Goal: Task Accomplishment & Management: Use online tool/utility

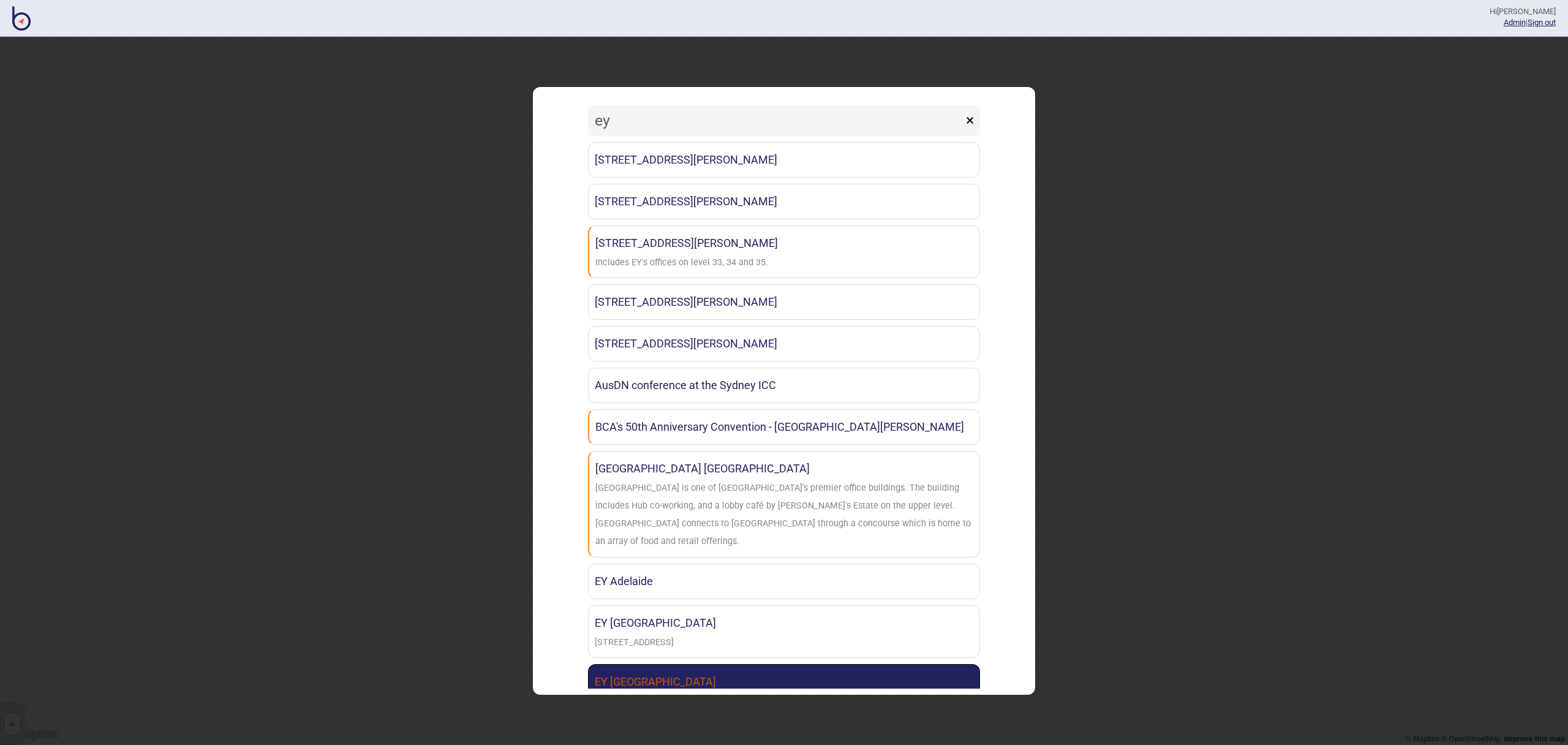
type input "ey"
click at [730, 664] on link "EY [GEOGRAPHIC_DATA]" at bounding box center [784, 681] width 392 height 36
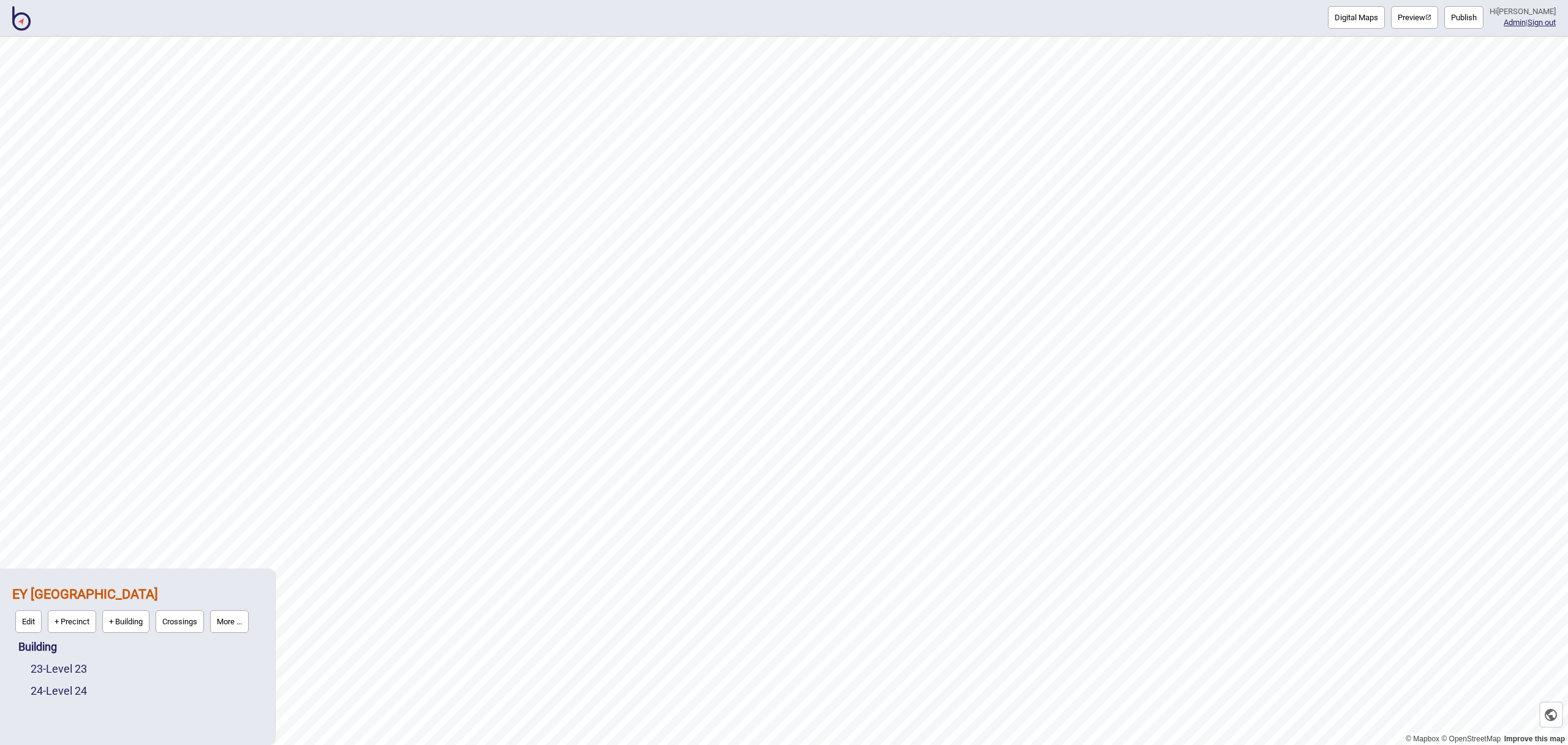
click at [1470, 20] on button "Publish" at bounding box center [1463, 17] width 39 height 23
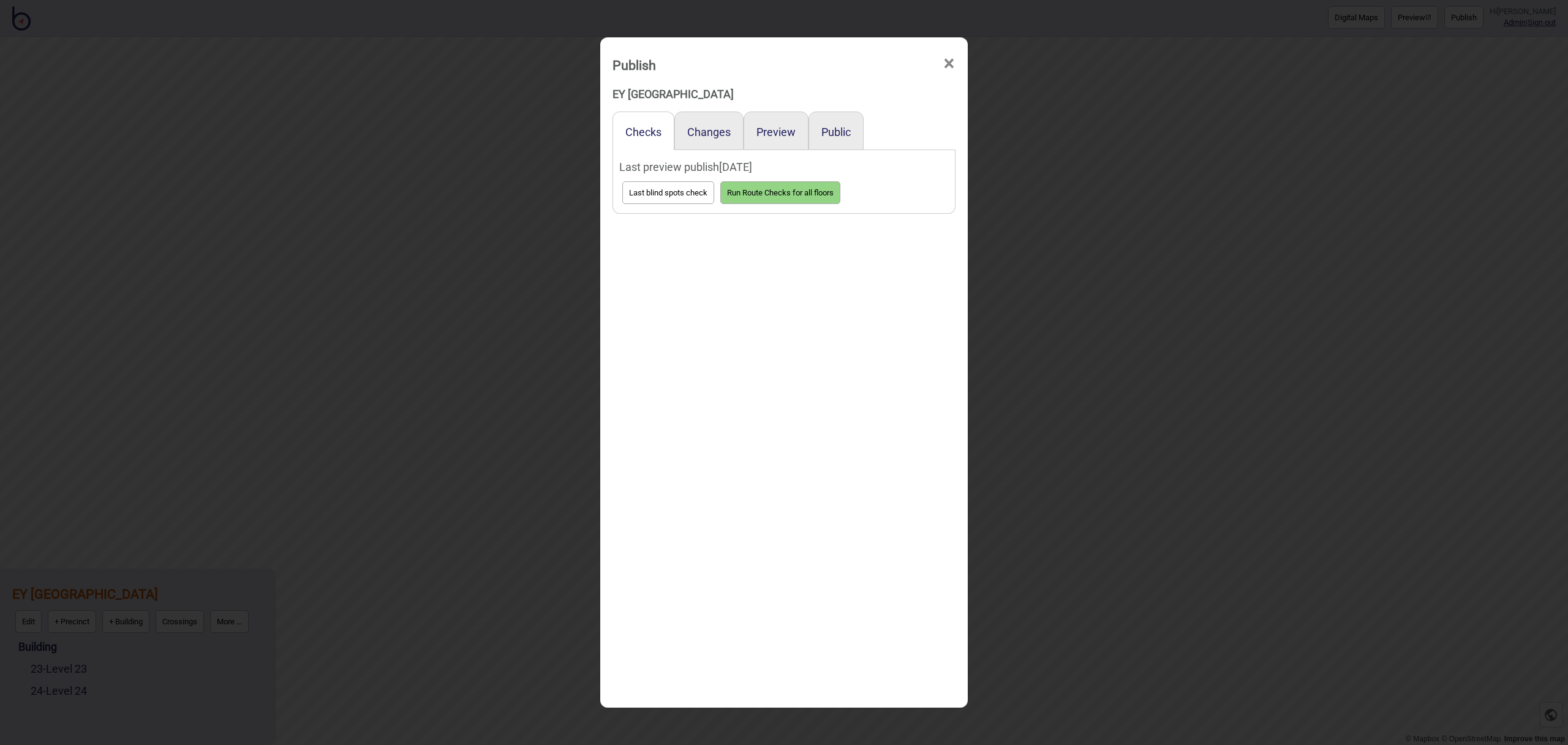
click at [833, 140] on div "Public" at bounding box center [836, 130] width 55 height 38
click at [834, 137] on button "Public" at bounding box center [836, 132] width 29 height 13
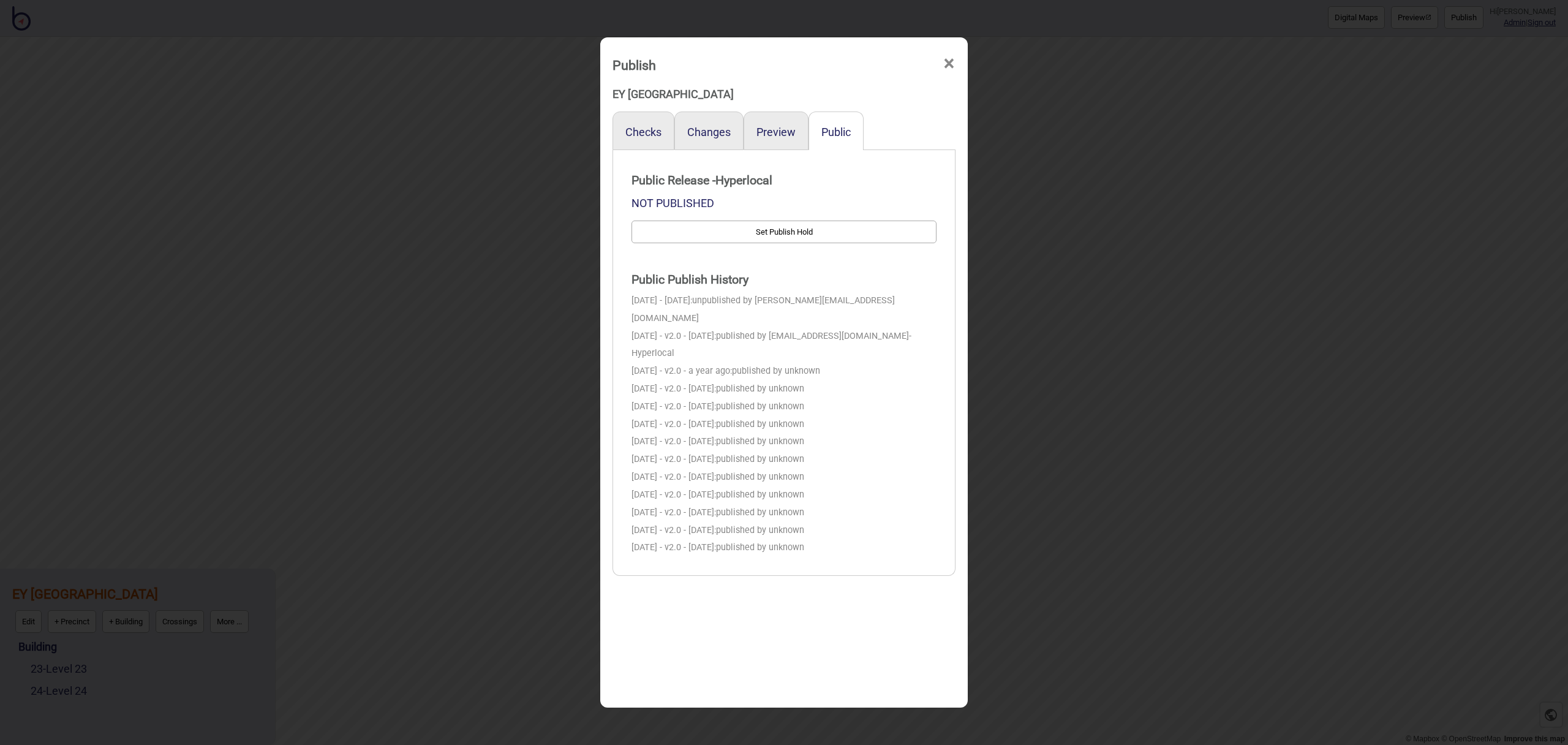
click at [784, 139] on div "Preview" at bounding box center [775, 130] width 65 height 38
click at [783, 133] on button "Preview" at bounding box center [776, 132] width 39 height 13
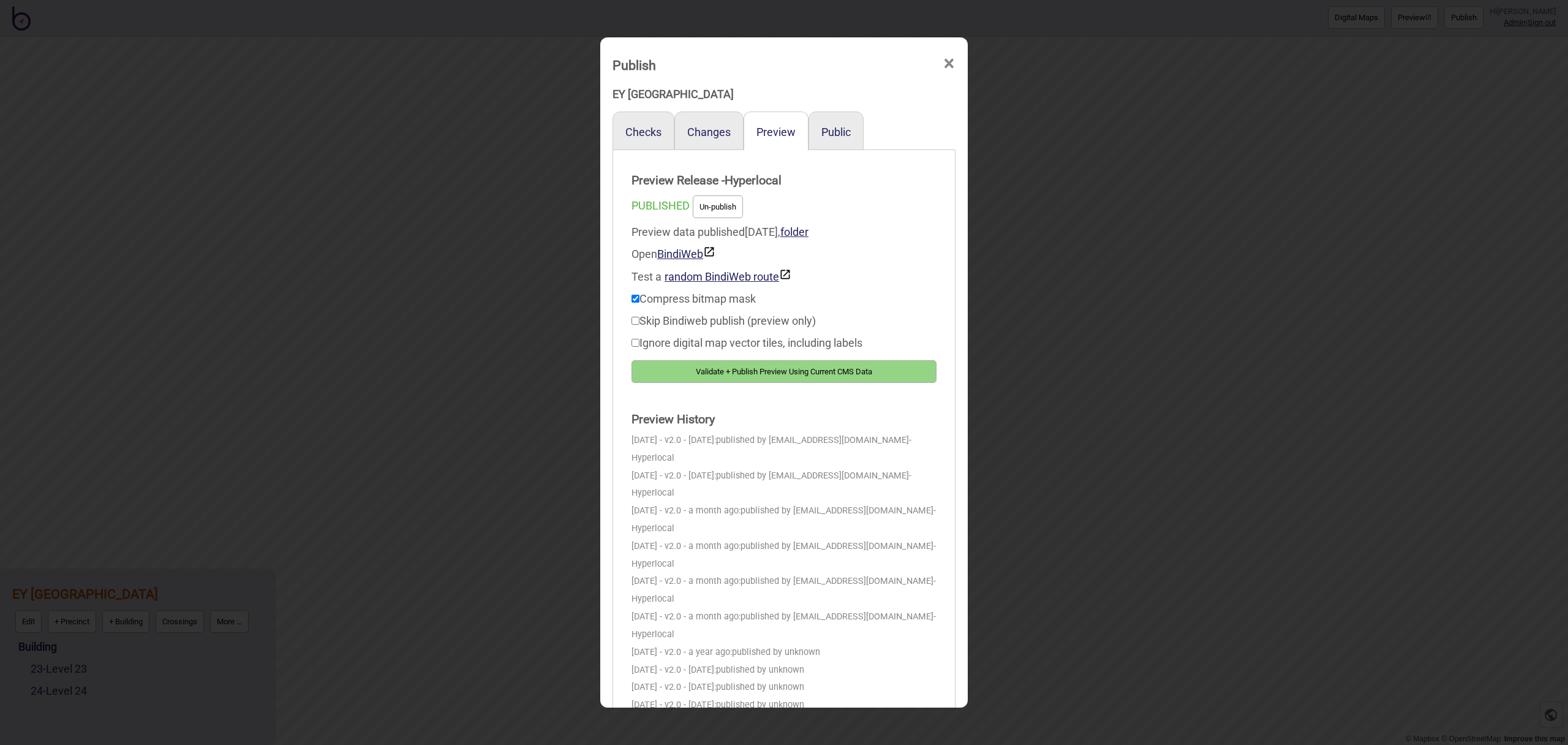
click at [803, 368] on button "Validate + Publish Preview Using Current CMS Data" at bounding box center [784, 371] width 305 height 23
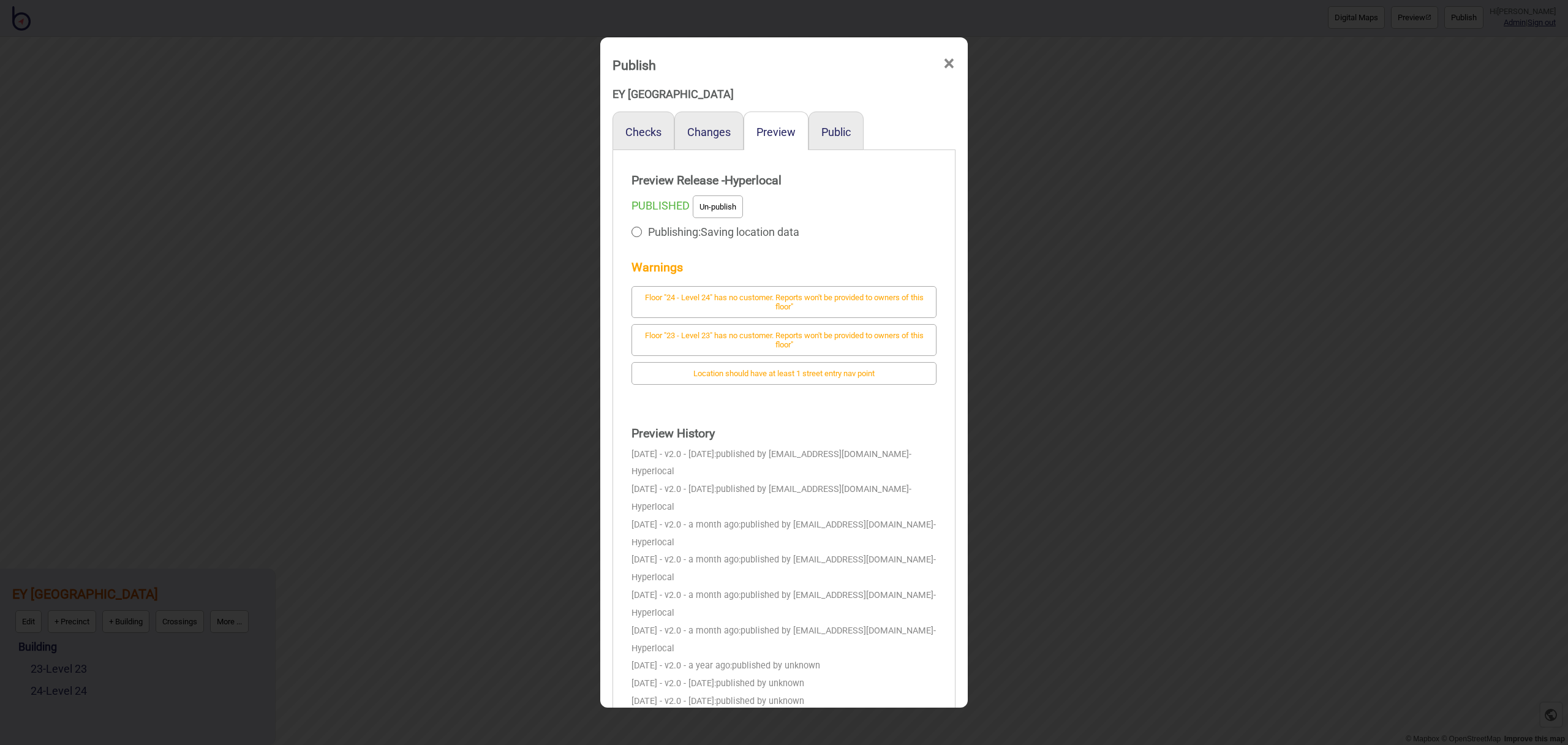
scroll to position [5, 0]
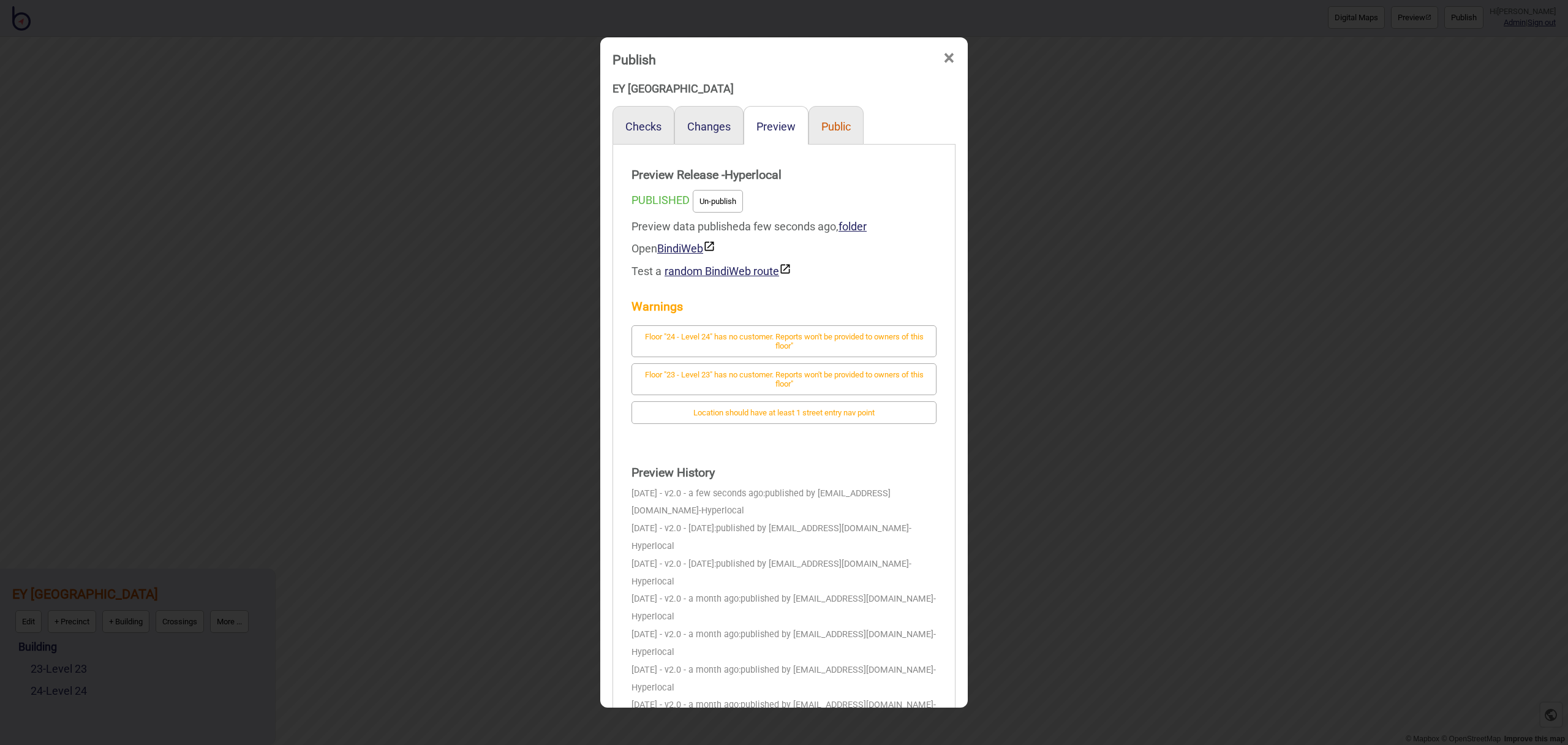
click at [835, 126] on button "Public" at bounding box center [836, 127] width 29 height 13
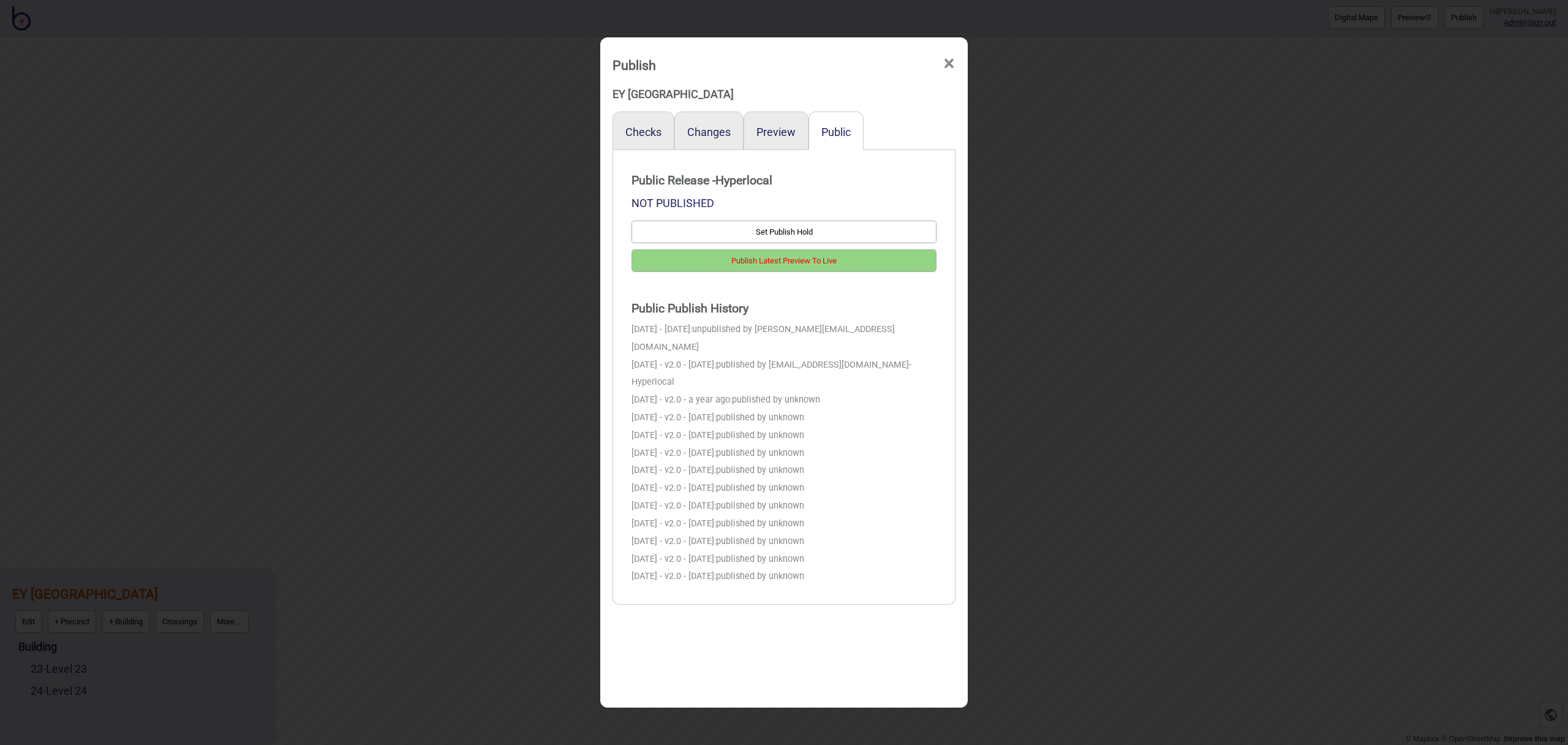
click at [847, 264] on button "Publish Latest Preview To Live" at bounding box center [784, 260] width 305 height 23
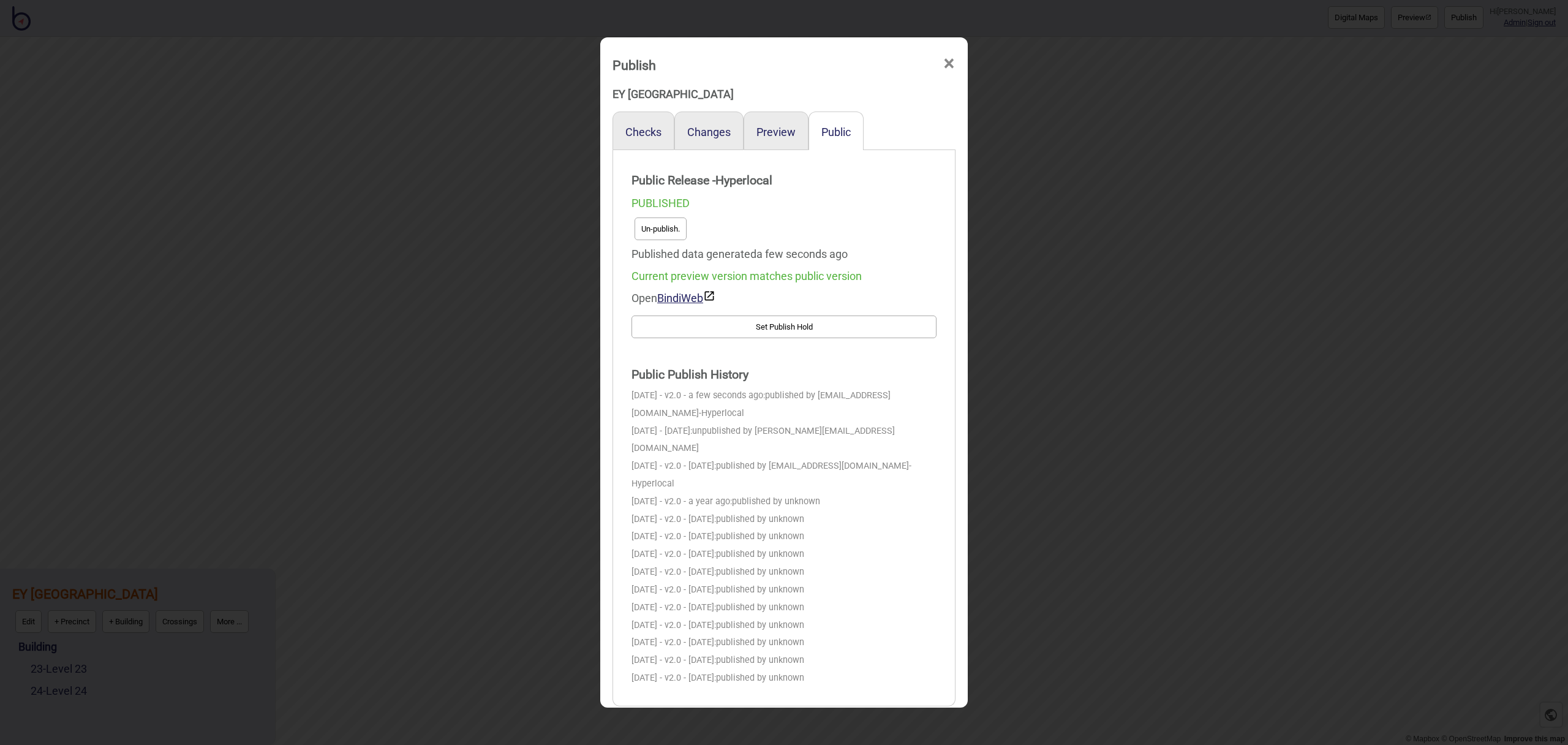
click at [946, 67] on span "×" at bounding box center [949, 64] width 13 height 40
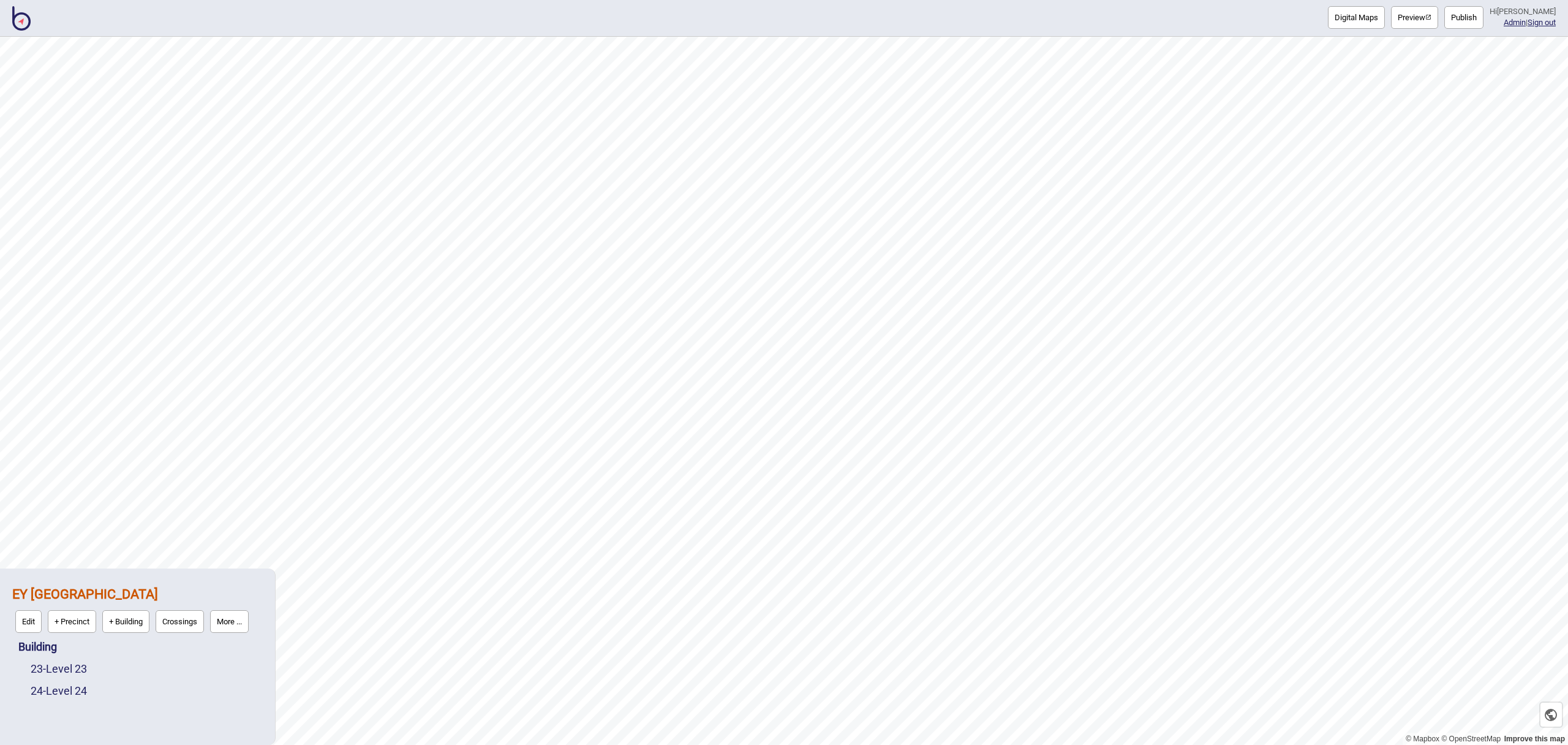
click at [24, 21] on img at bounding box center [21, 18] width 18 height 25
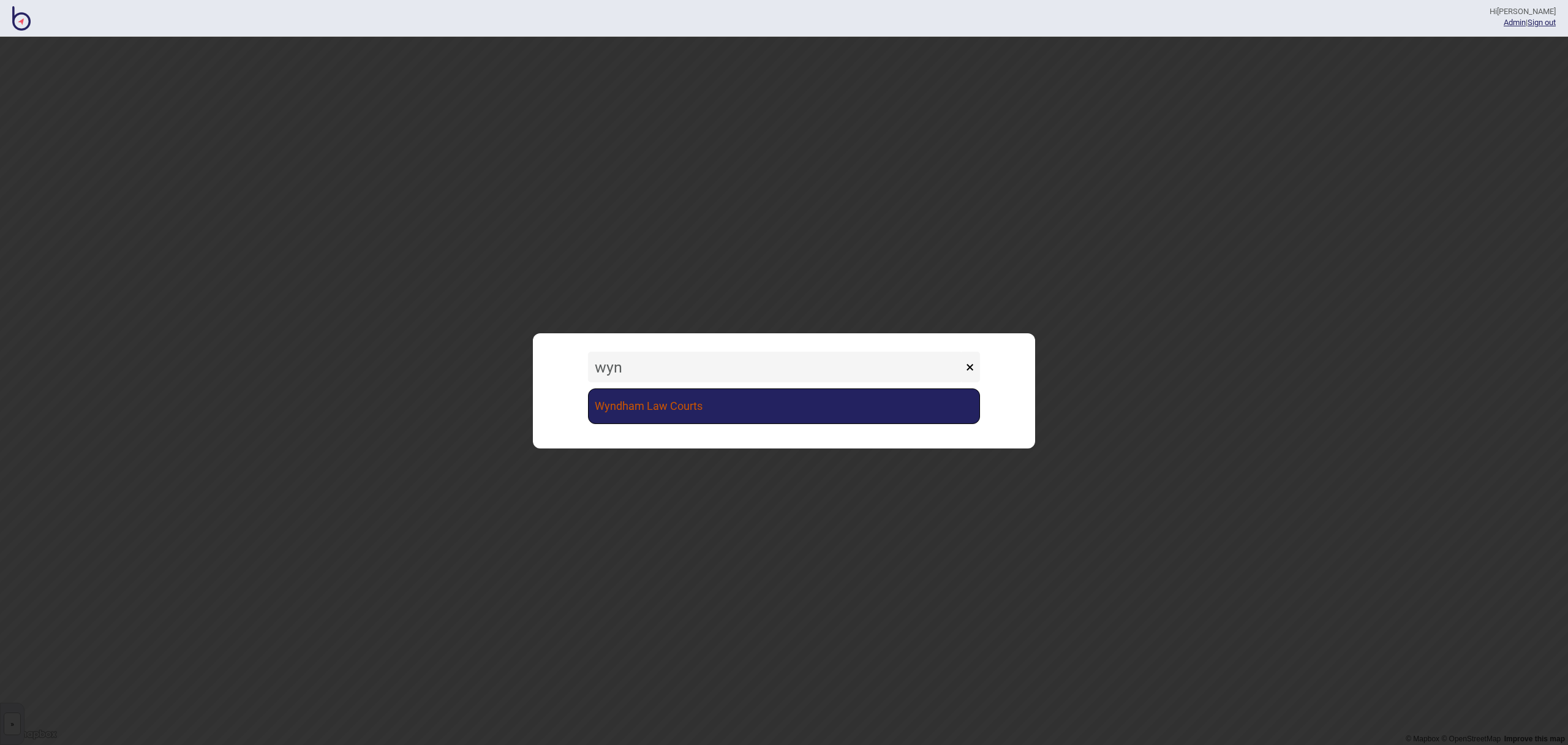
type input "wyn"
click at [676, 415] on link "Wyndham Law Courts" at bounding box center [784, 406] width 392 height 36
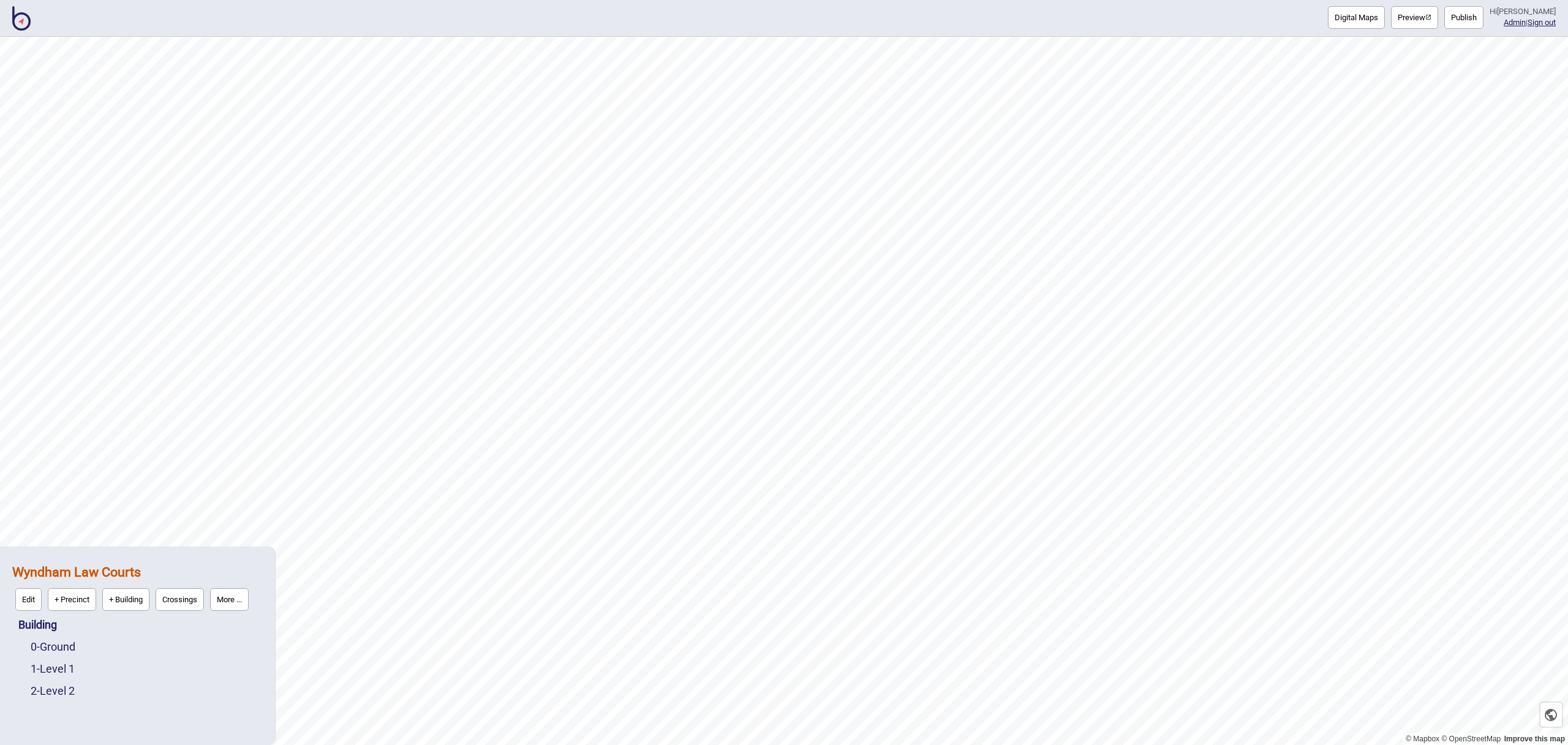
click at [1370, 14] on button "Digital Maps" at bounding box center [1356, 17] width 57 height 23
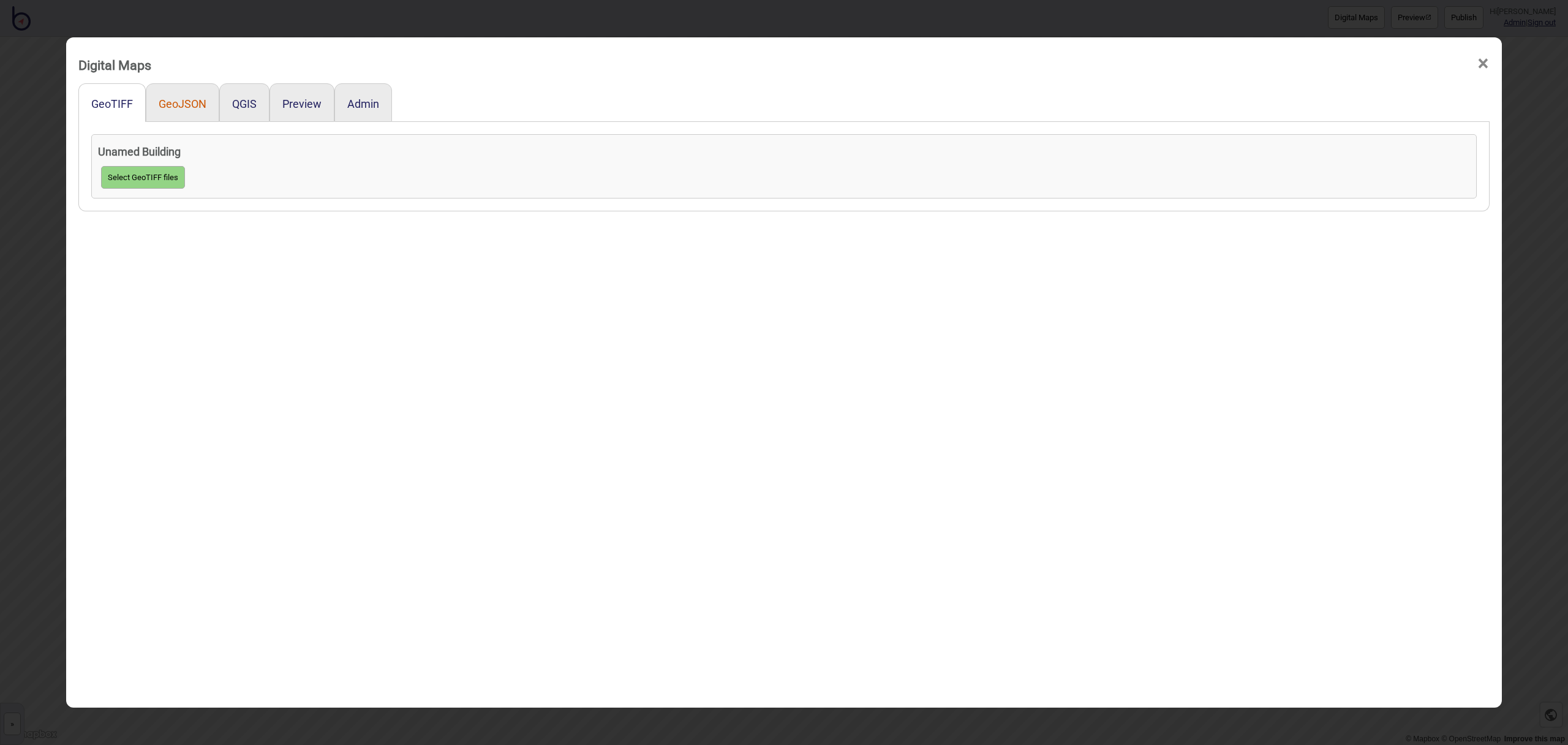
click at [199, 108] on button "GeoJSON" at bounding box center [182, 104] width 47 height 13
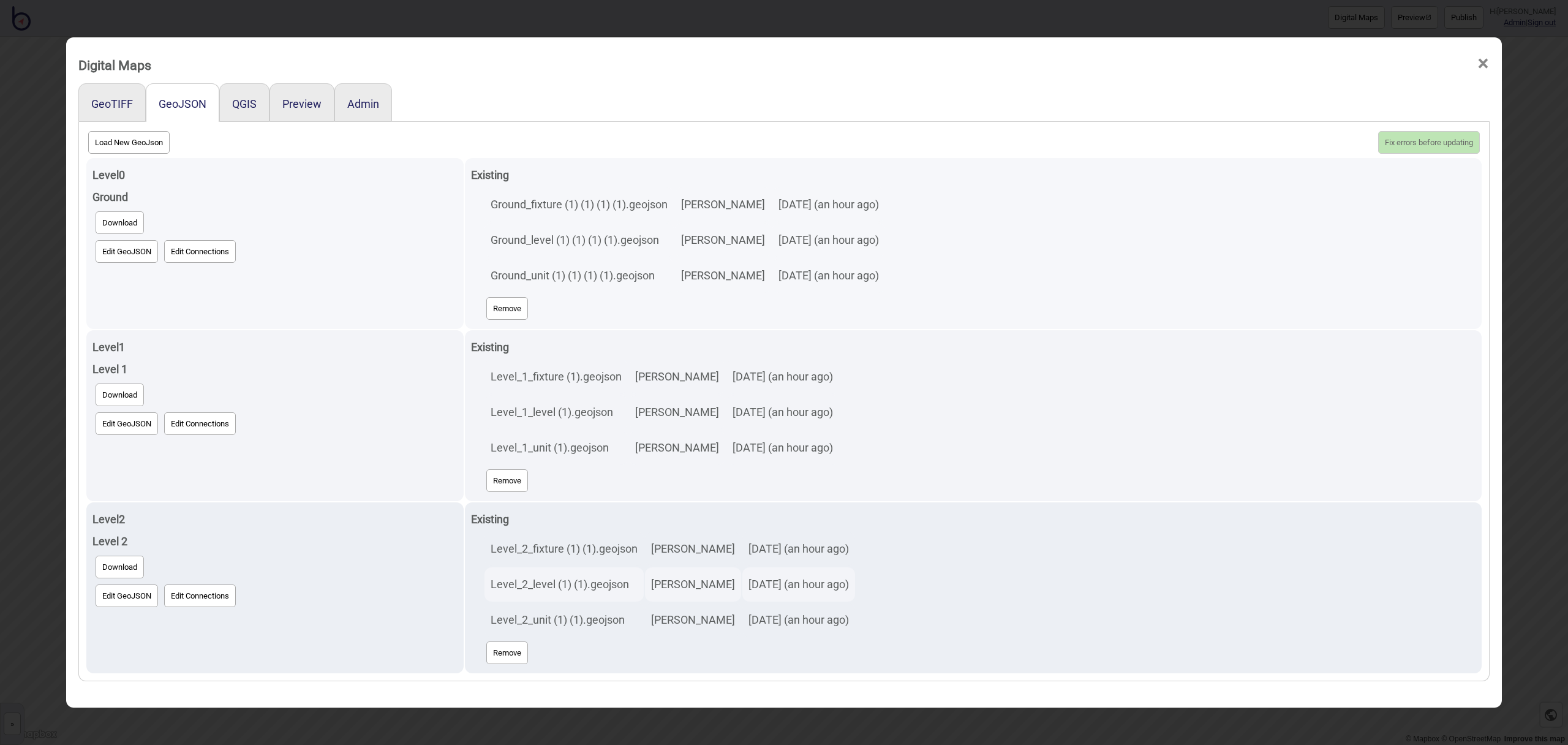
click at [127, 253] on button "Edit GeoJSON" at bounding box center [127, 251] width 63 height 23
